Goal: Task Accomplishment & Management: Use online tool/utility

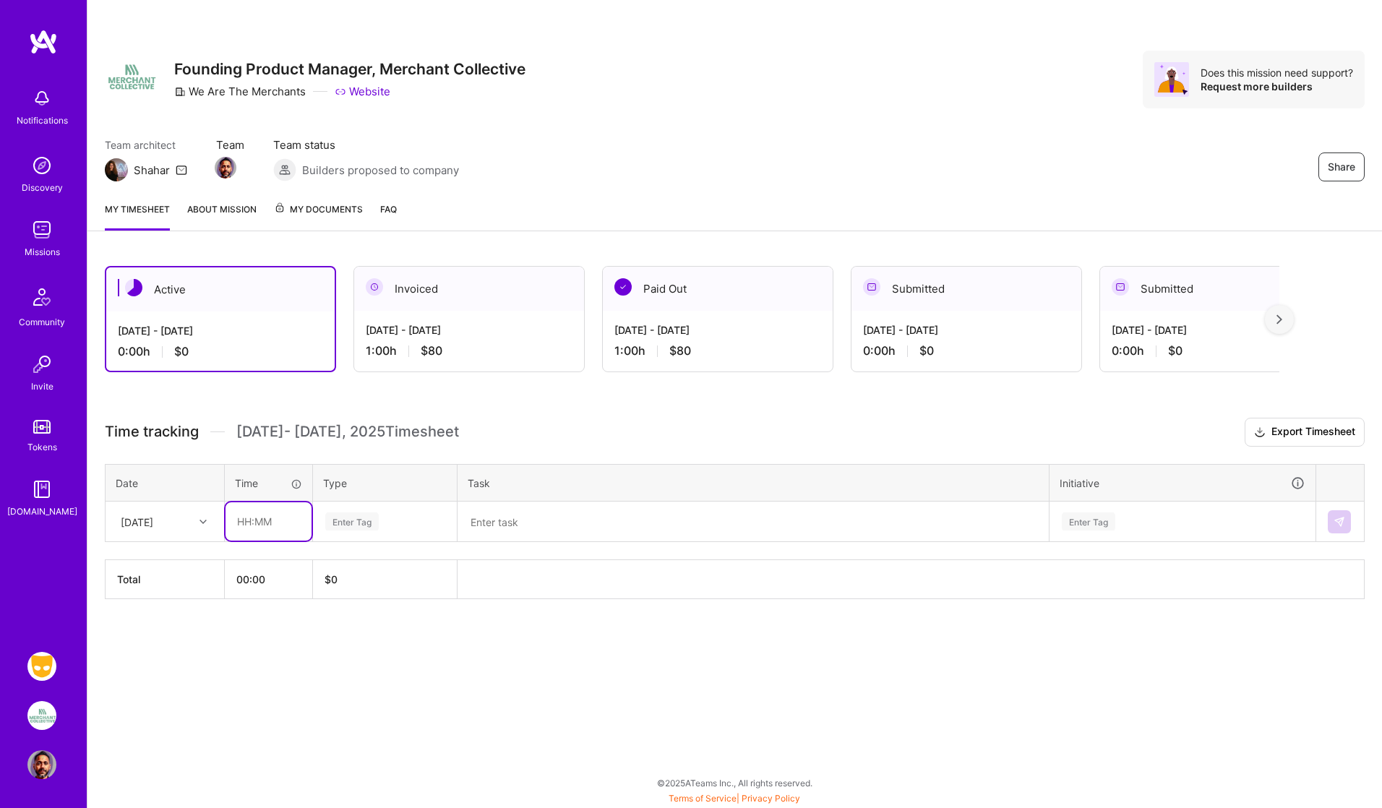
click at [243, 518] on input "text" at bounding box center [269, 521] width 86 height 38
type input "01:00"
click at [344, 522] on div "Enter Tag" at bounding box center [351, 521] width 53 height 22
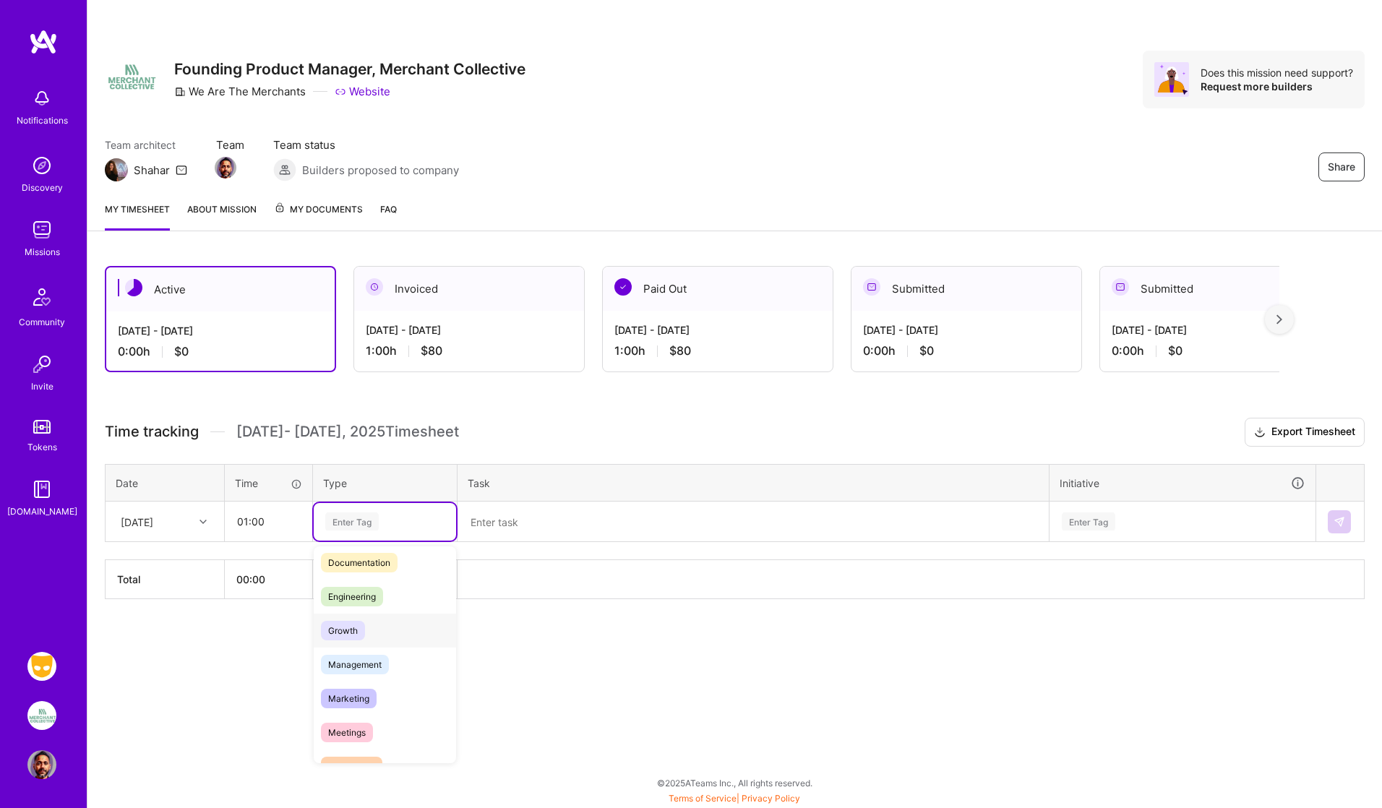
scroll to position [75, 0]
click at [356, 729] on span "Meetings" at bounding box center [347, 732] width 52 height 20
click at [482, 520] on textarea at bounding box center [753, 522] width 588 height 38
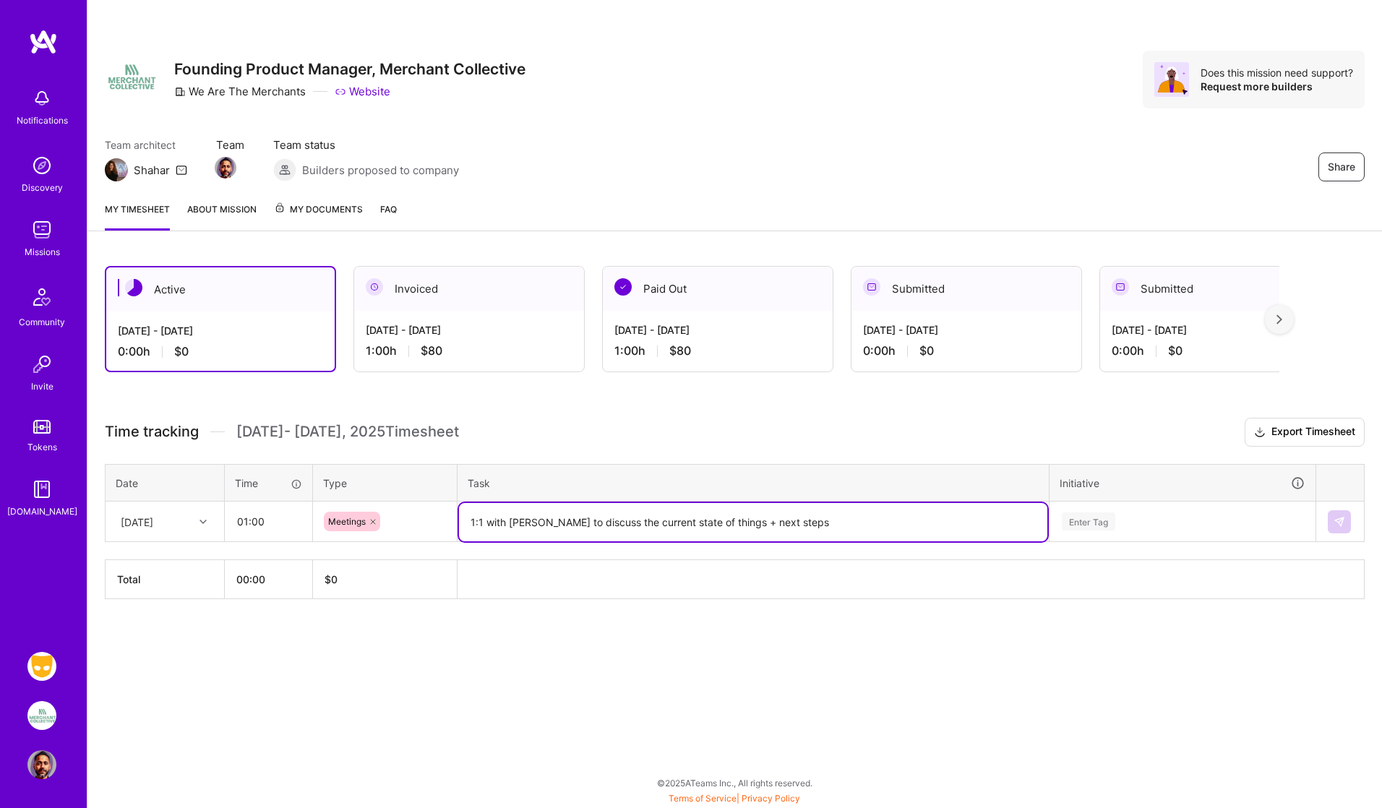
type textarea "1:1 with [PERSON_NAME] to discuss the current state of things + next steps"
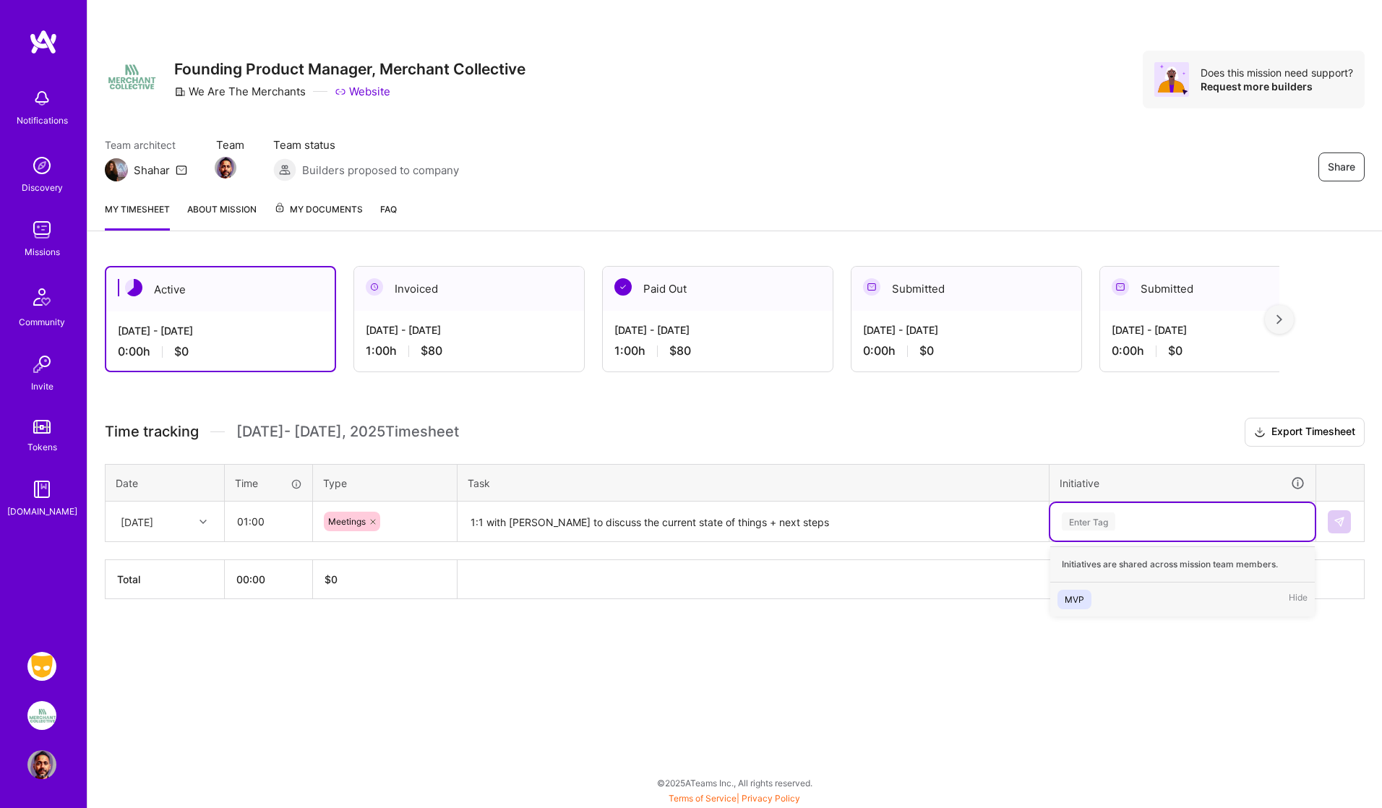
click at [1091, 530] on div "Enter Tag" at bounding box center [1088, 521] width 53 height 22
click at [1079, 601] on div "MVP" at bounding box center [1075, 599] width 20 height 15
click at [1339, 523] on img at bounding box center [1340, 522] width 12 height 12
